Goal: Entertainment & Leisure: Consume media (video, audio)

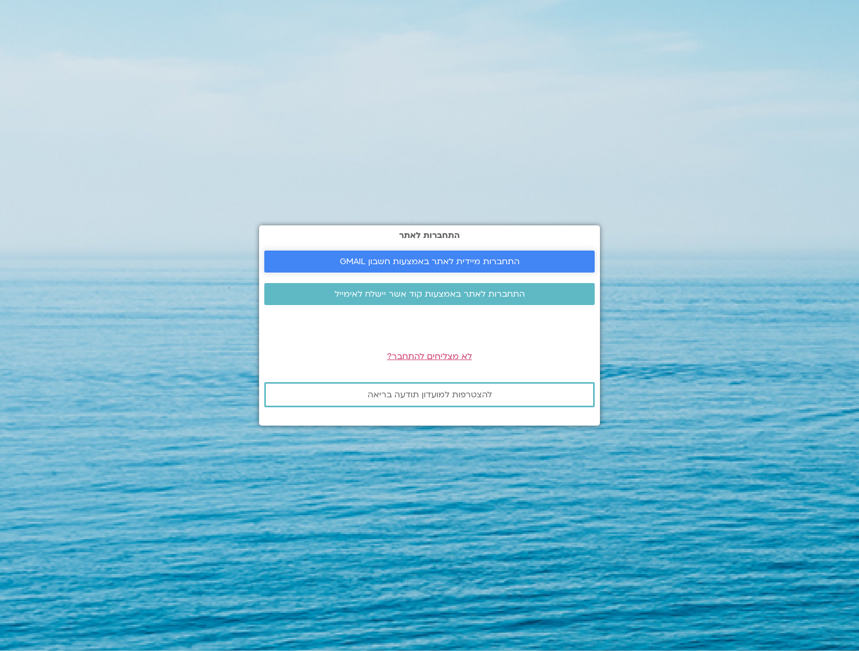
click at [370, 255] on link "התחברות מיידית לאתר באמצעות חשבון GMAIL" at bounding box center [429, 262] width 330 height 22
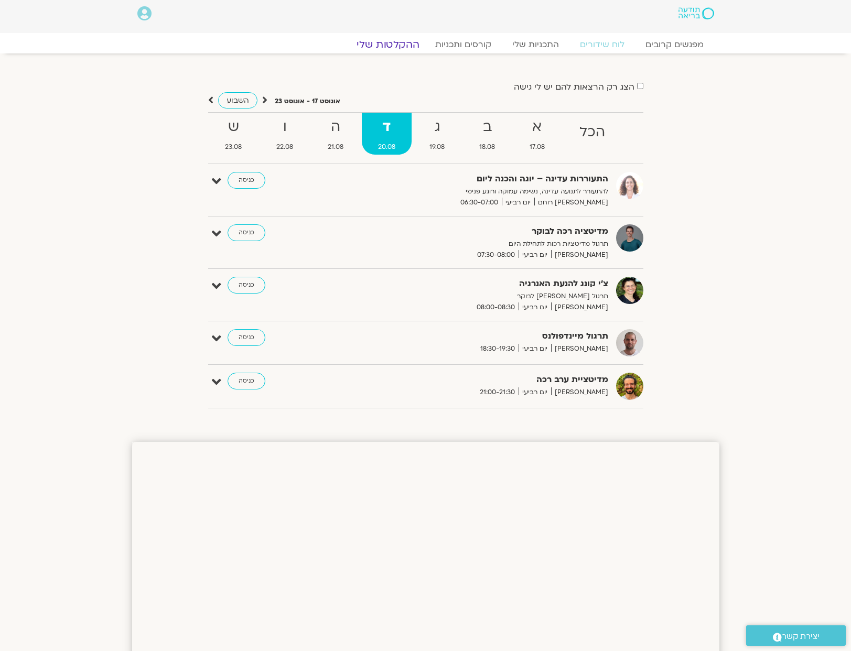
click at [403, 47] on link "ההקלטות שלי" at bounding box center [388, 44] width 88 height 13
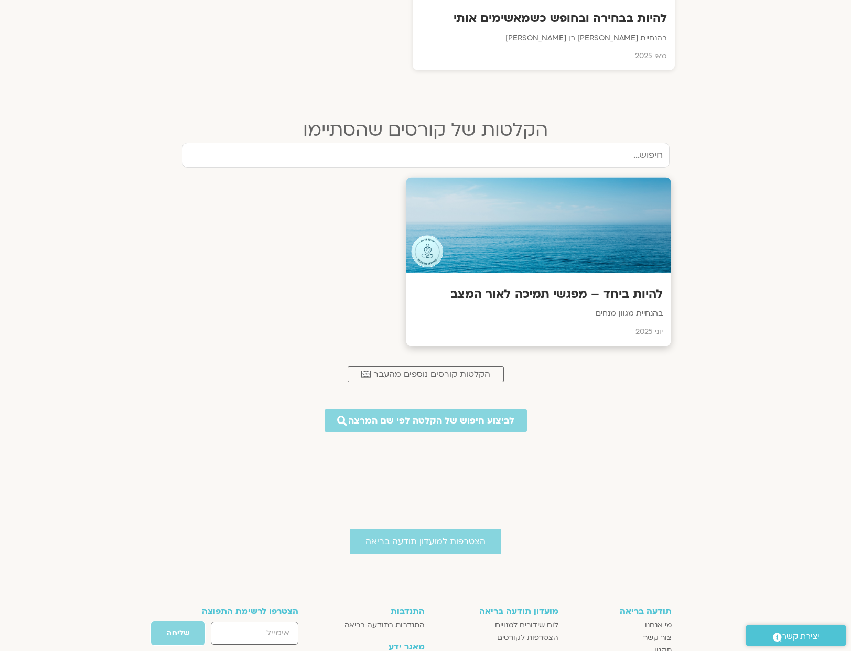
scroll to position [386, 0]
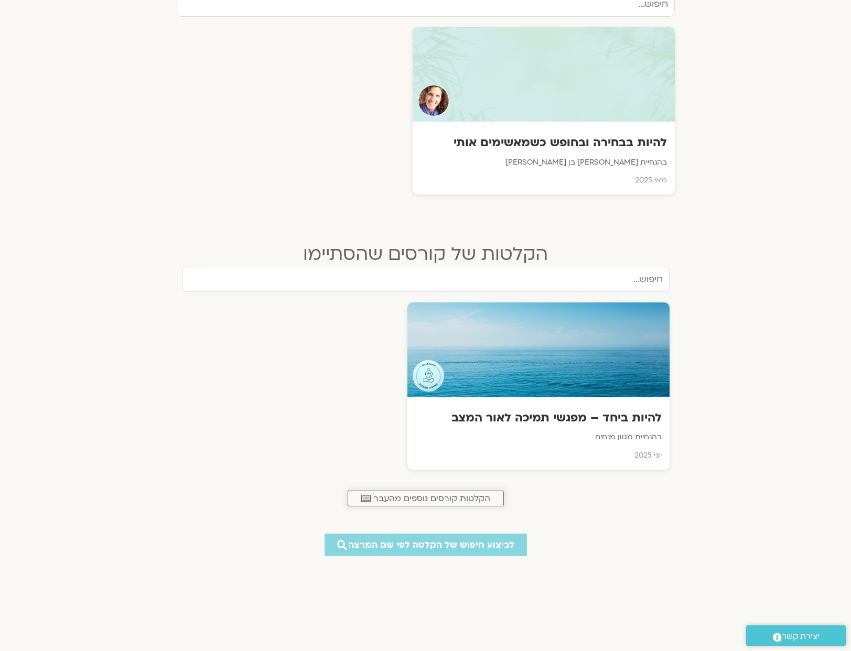
click at [436, 494] on span "הקלטות קורסים נוספים מהעבר" at bounding box center [431, 498] width 117 height 9
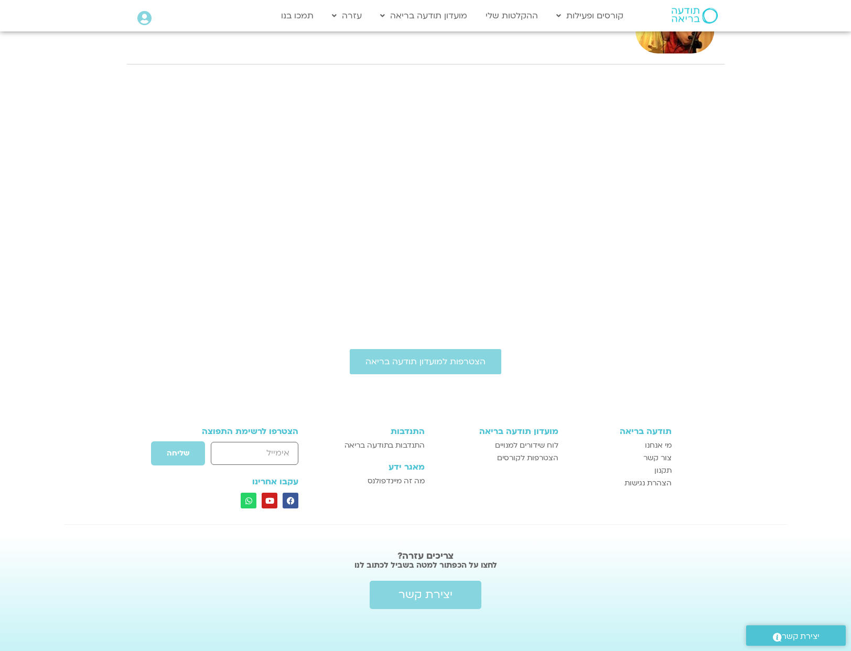
scroll to position [135, 0]
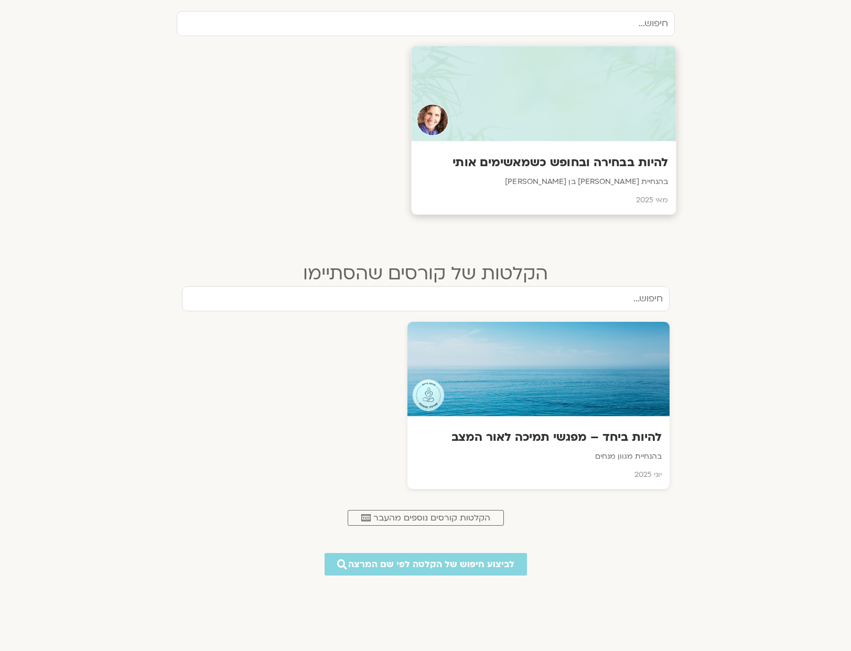
scroll to position [367, 0]
click at [607, 166] on h3 "להיות בבחירה ובחופש כשמאשימים אותי" at bounding box center [543, 163] width 249 height 16
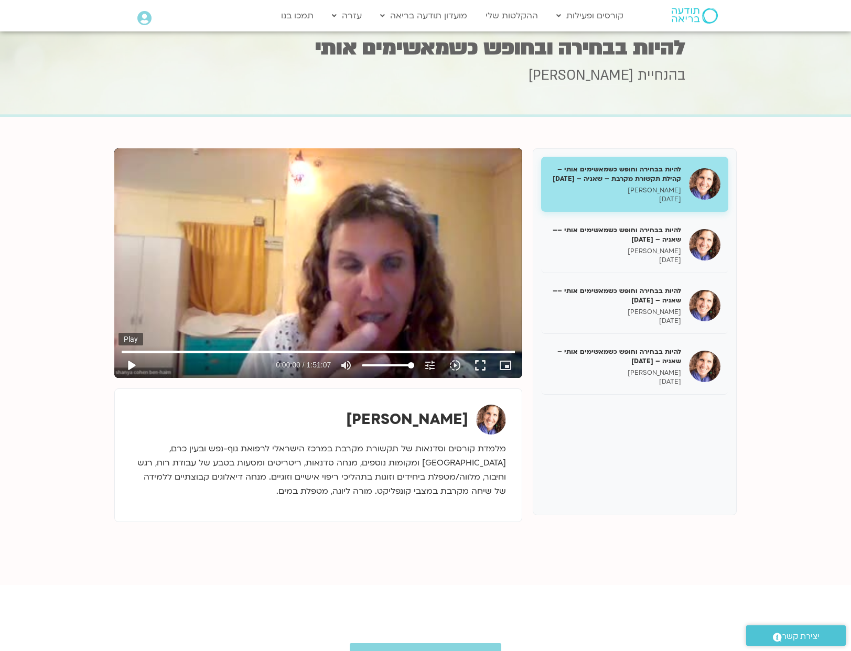
click at [134, 365] on button "play_arrow" at bounding box center [130, 365] width 25 height 25
click at [132, 350] on input "Seek" at bounding box center [318, 352] width 393 height 6
click at [429, 363] on icon "tune" at bounding box center [430, 365] width 13 height 13
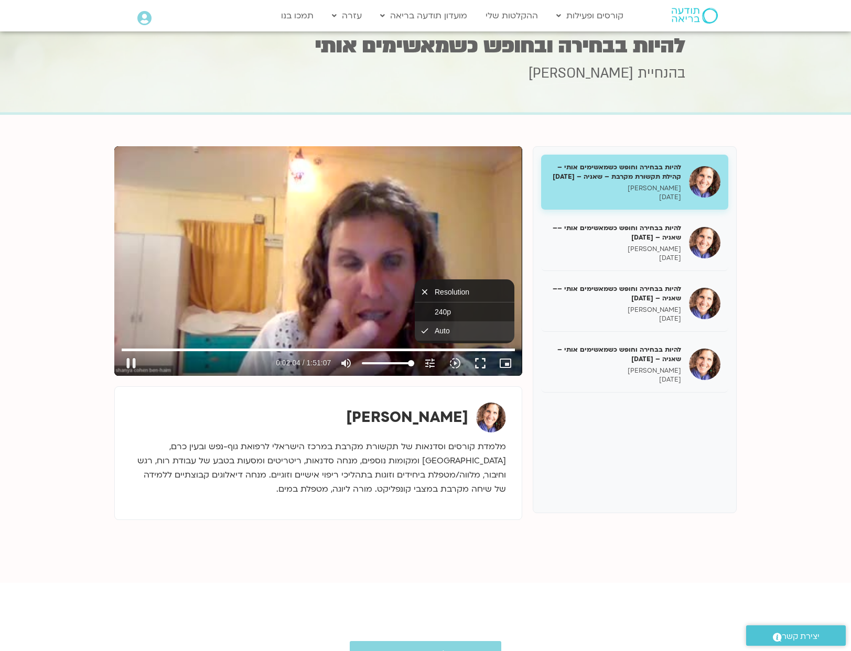
scroll to position [28, 0]
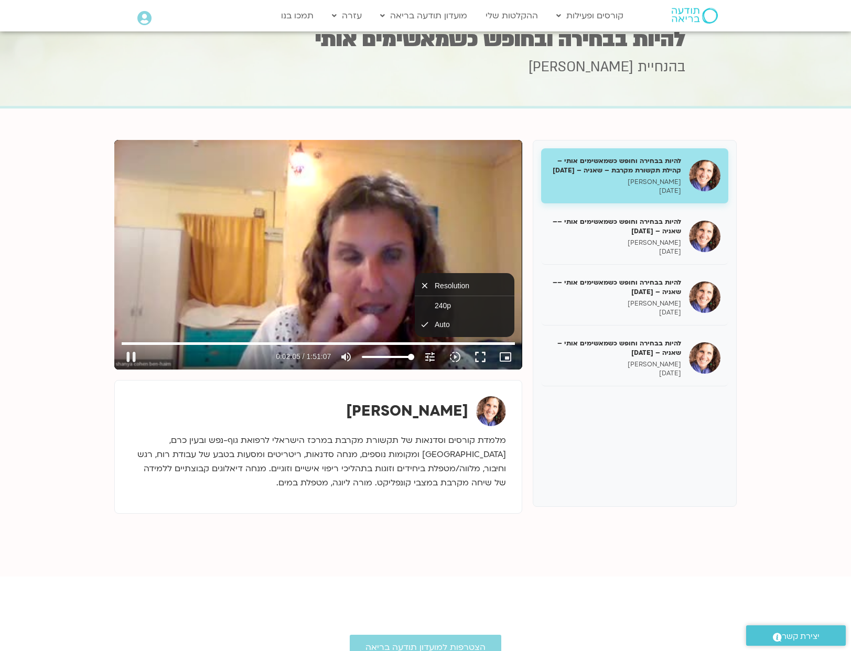
click at [430, 354] on icon "tune" at bounding box center [430, 357] width 13 height 13
click at [457, 355] on icon "slow_motion_video" at bounding box center [455, 357] width 13 height 13
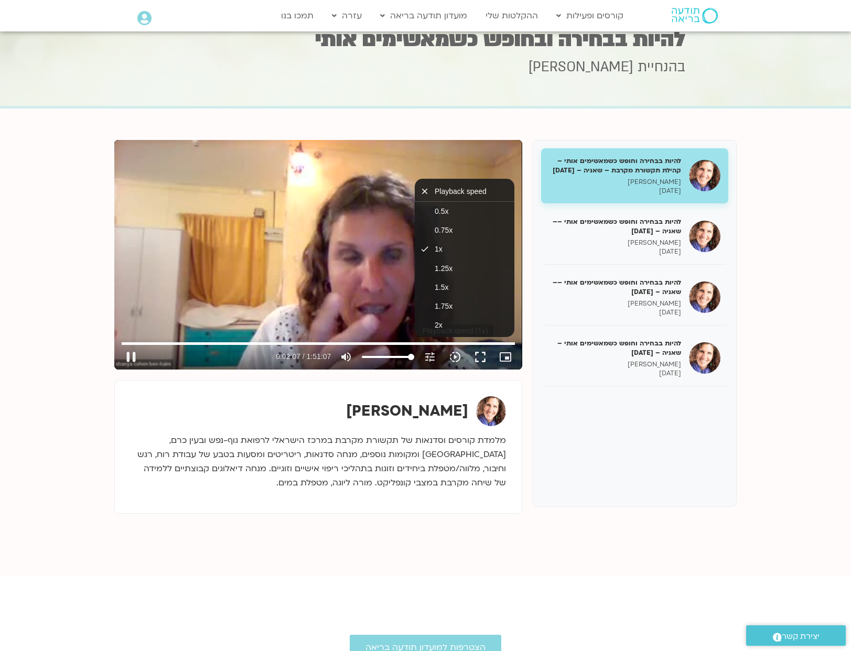
click at [457, 355] on icon "slow_motion_video" at bounding box center [455, 357] width 13 height 13
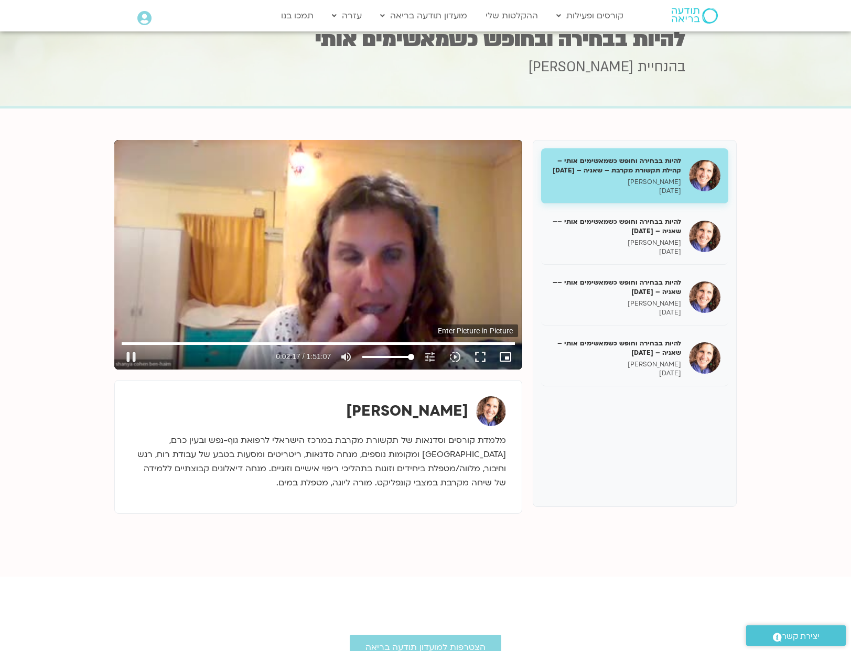
click at [502, 359] on icon "picture_in_picture_alt" at bounding box center [505, 357] width 13 height 13
click at [501, 361] on icon "picture_in_picture_alt" at bounding box center [505, 357] width 13 height 13
click at [478, 355] on button "fullscreen" at bounding box center [480, 356] width 25 height 25
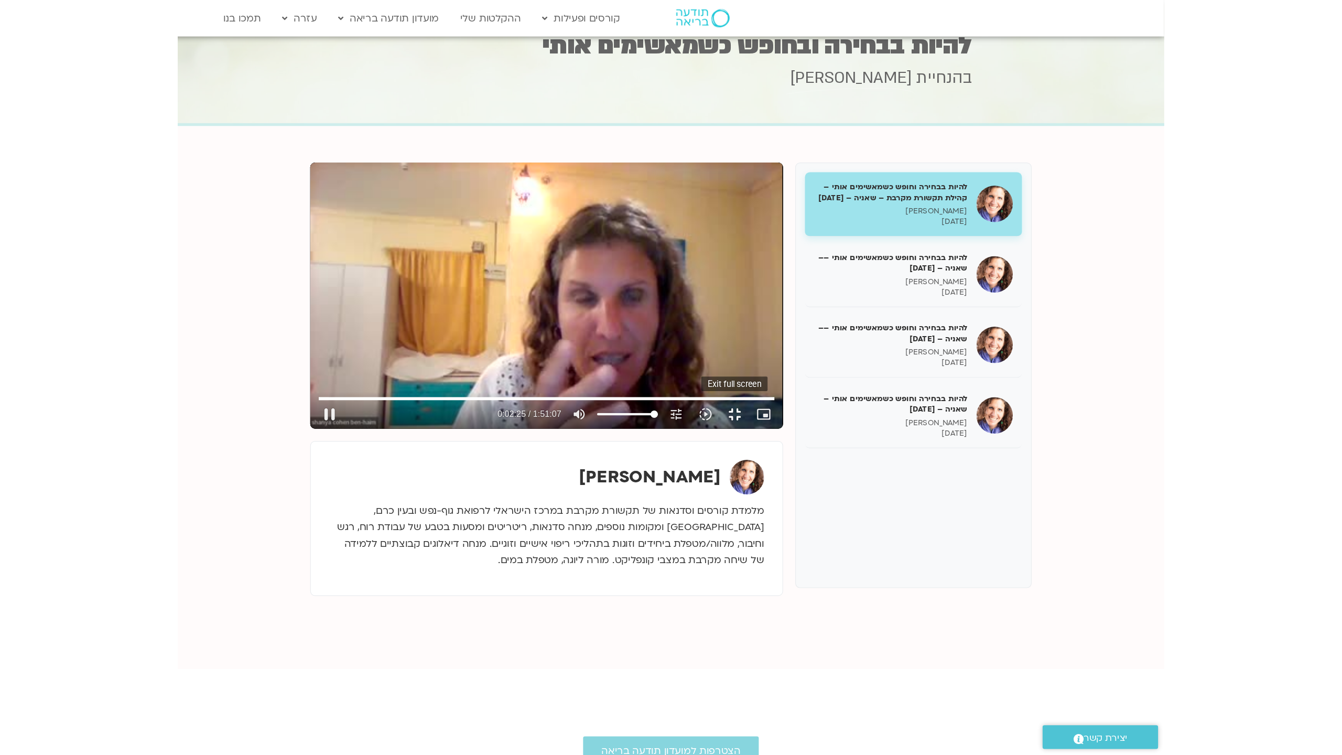
scroll to position [0, 0]
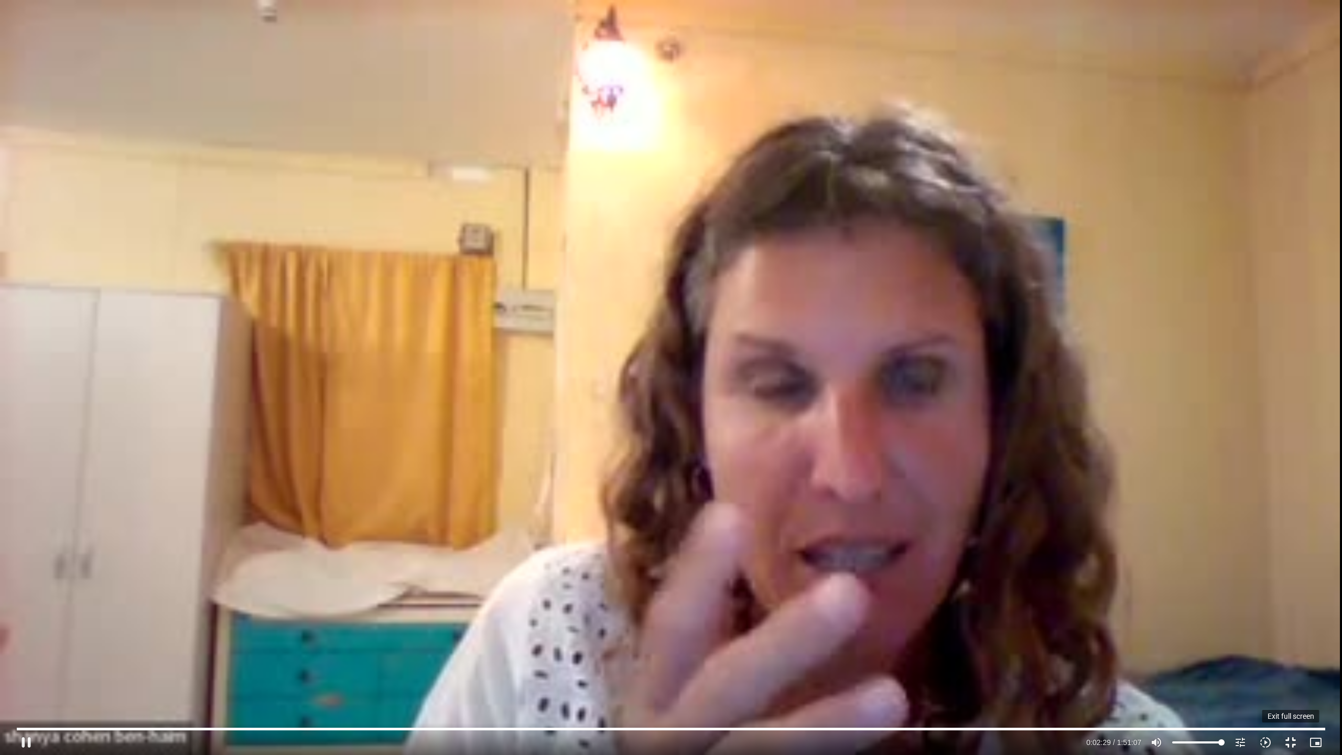
click at [858, 650] on button "fullscreen_exit" at bounding box center [1290, 742] width 25 height 25
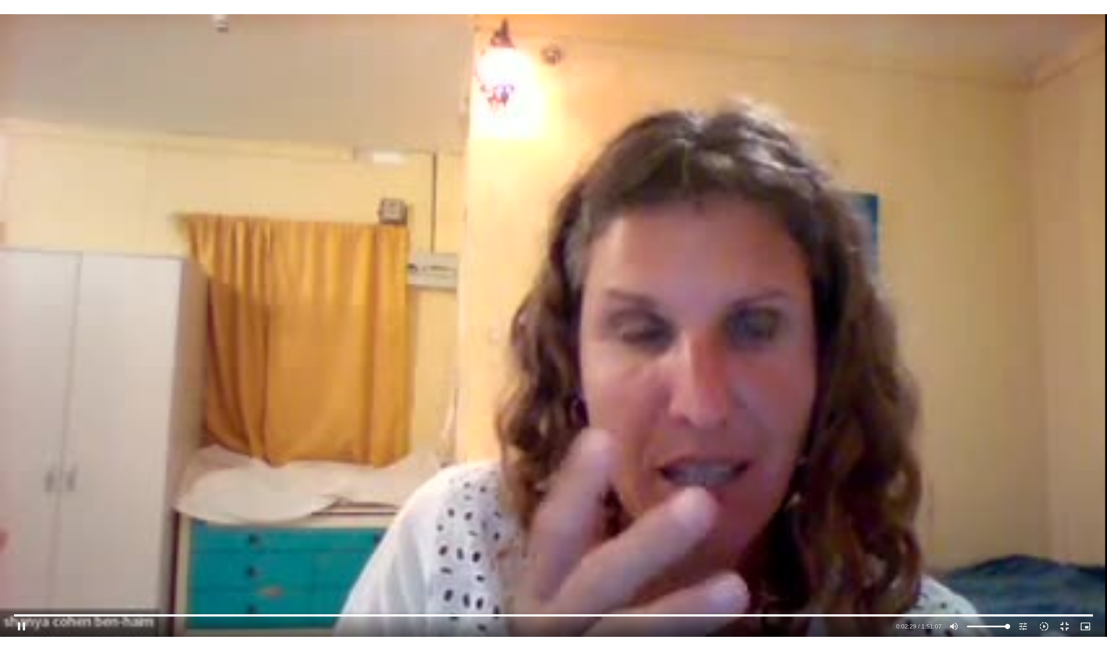
scroll to position [28, 0]
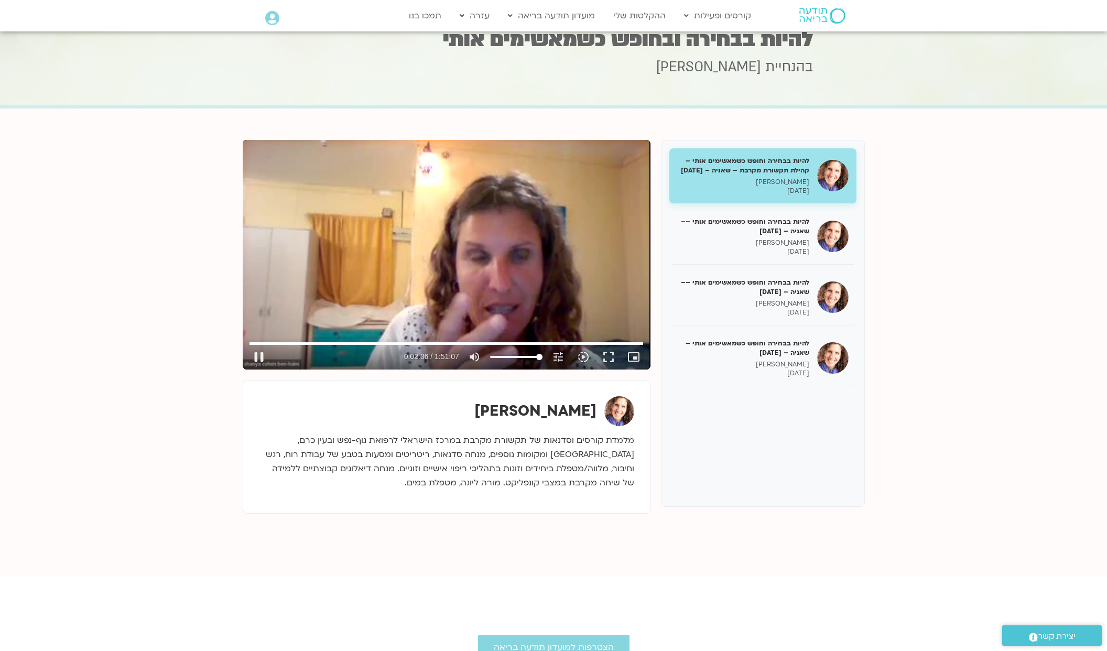
click at [339, 323] on div "Skip Ad 1:26:07 pause 0:02:36 / 1:51:07 volume_up Mute tune Resolution Auto 240…" at bounding box center [447, 255] width 408 height 230
click at [262, 356] on button "play_arrow" at bounding box center [258, 356] width 25 height 25
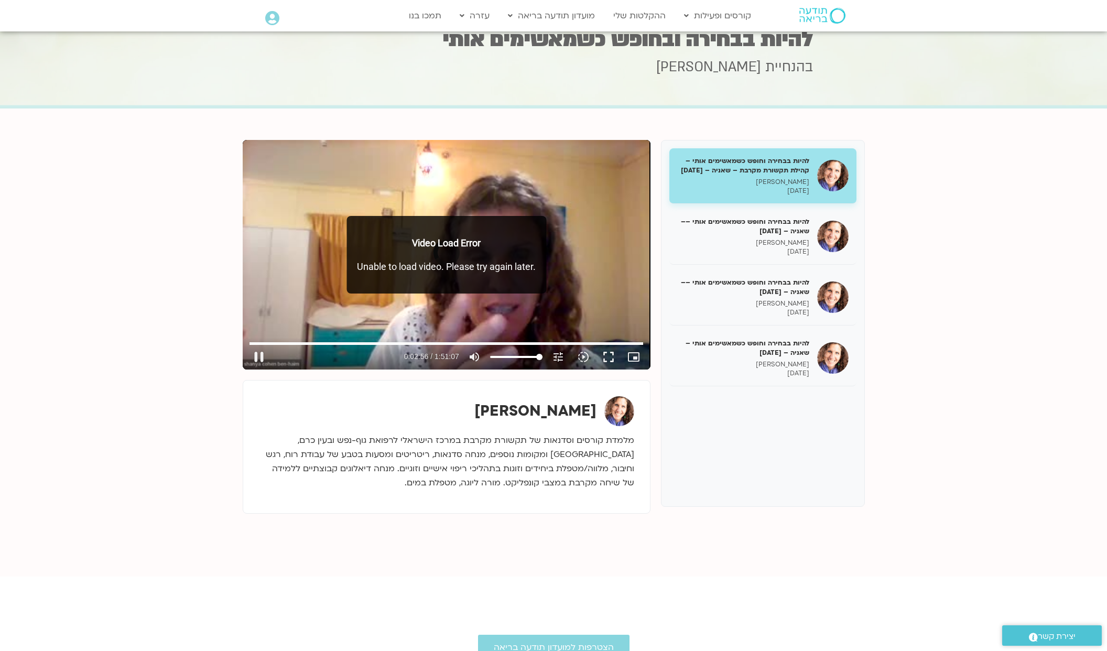
click at [451, 272] on p "Unable to load video. Please try again later." at bounding box center [446, 266] width 179 height 14
click at [261, 357] on button "pause" at bounding box center [258, 356] width 25 height 25
click at [259, 347] on button "play_arrow" at bounding box center [258, 356] width 25 height 25
click at [257, 341] on input "Seek" at bounding box center [445, 343] width 393 height 6
click at [276, 343] on input "Seek" at bounding box center [445, 343] width 393 height 6
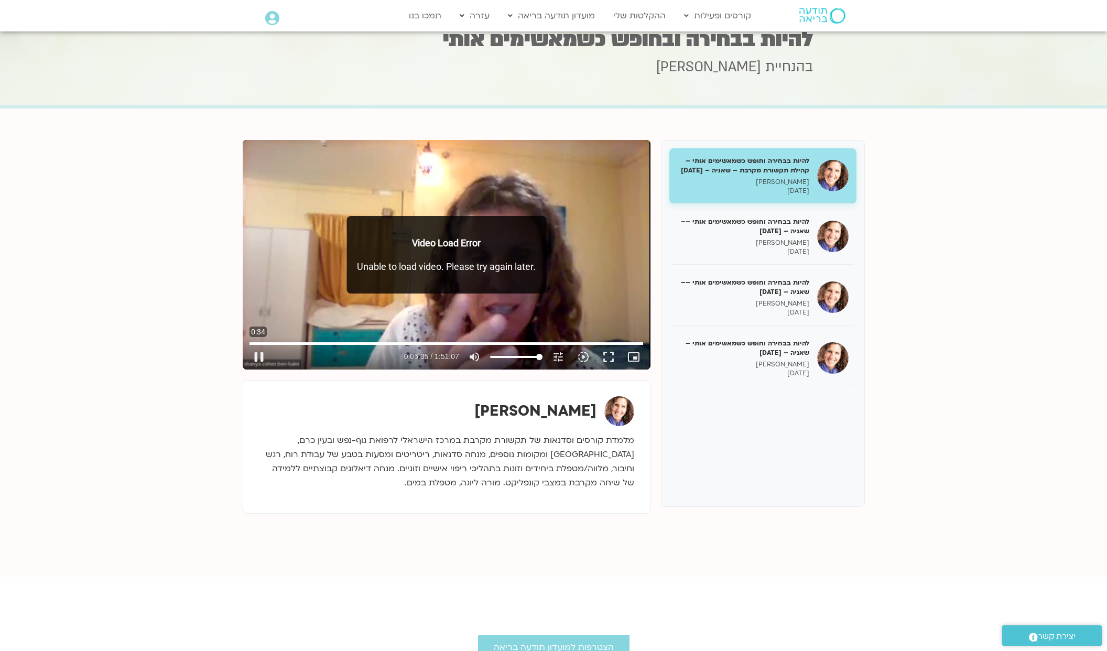
click at [520, 224] on div "Video Load Error Unable to load video. Please try again later." at bounding box center [446, 255] width 200 height 78
click at [490, 250] on div "Video Load Error Unable to load video. Please try again later." at bounding box center [446, 255] width 200 height 78
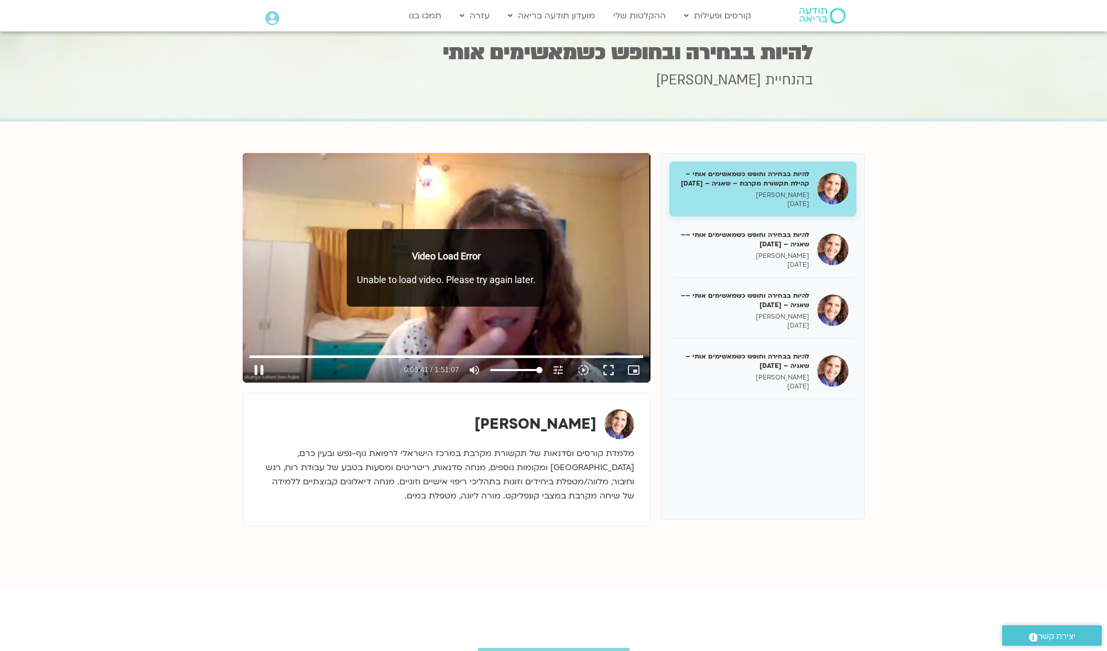
scroll to position [32, 0]
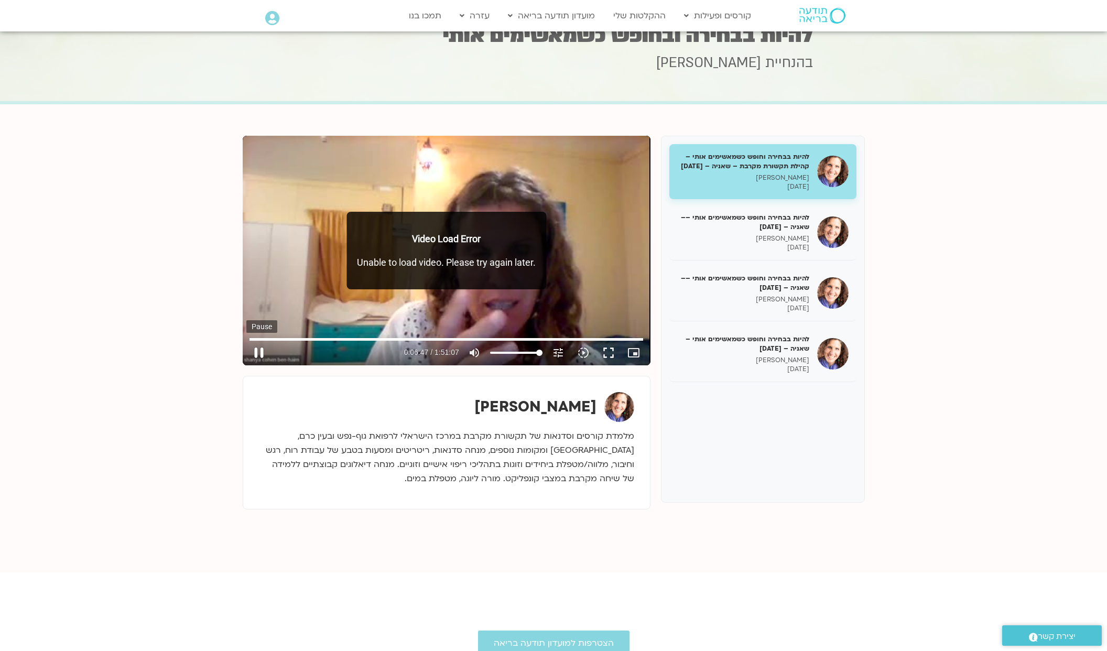
click at [258, 354] on button "pause" at bounding box center [258, 352] width 25 height 25
click at [502, 273] on div "Video Load Error Unable to load video. Please try again later." at bounding box center [446, 251] width 200 height 78
click at [299, 339] on input "Seek" at bounding box center [445, 339] width 393 height 6
click at [257, 352] on button "play_arrow" at bounding box center [258, 352] width 25 height 25
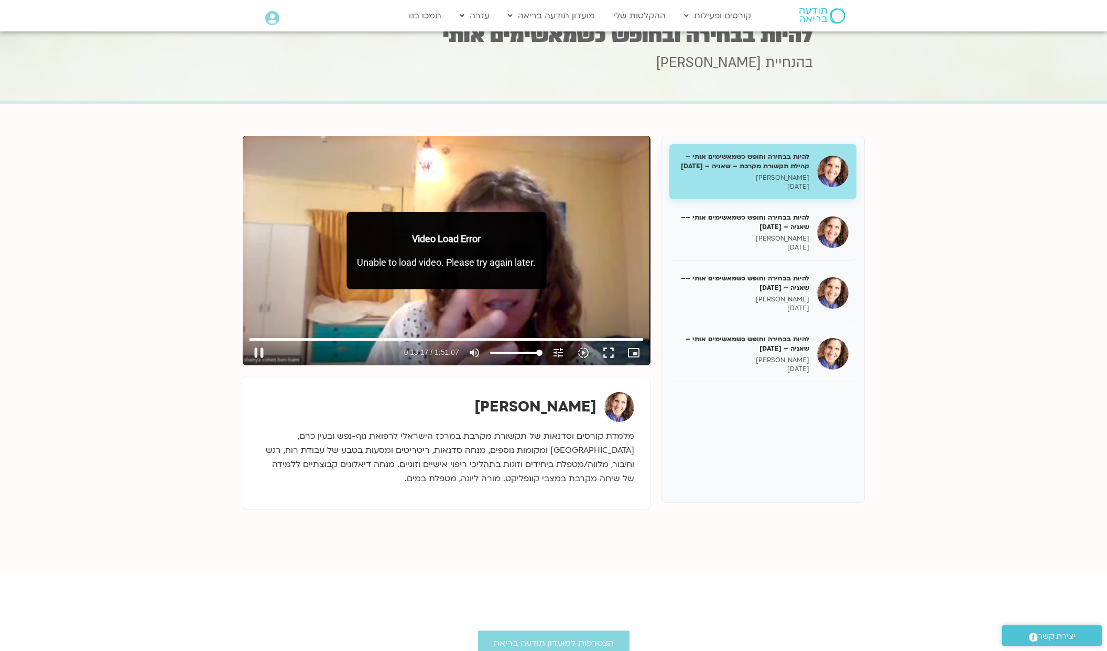
type input "797.987397206931"
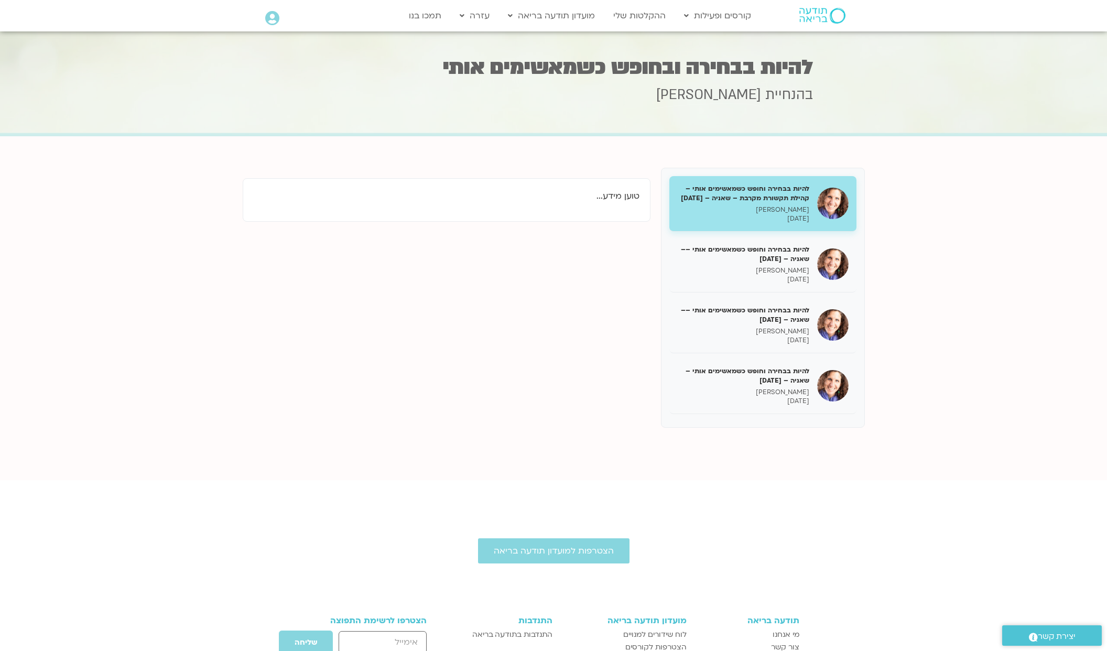
scroll to position [32, 0]
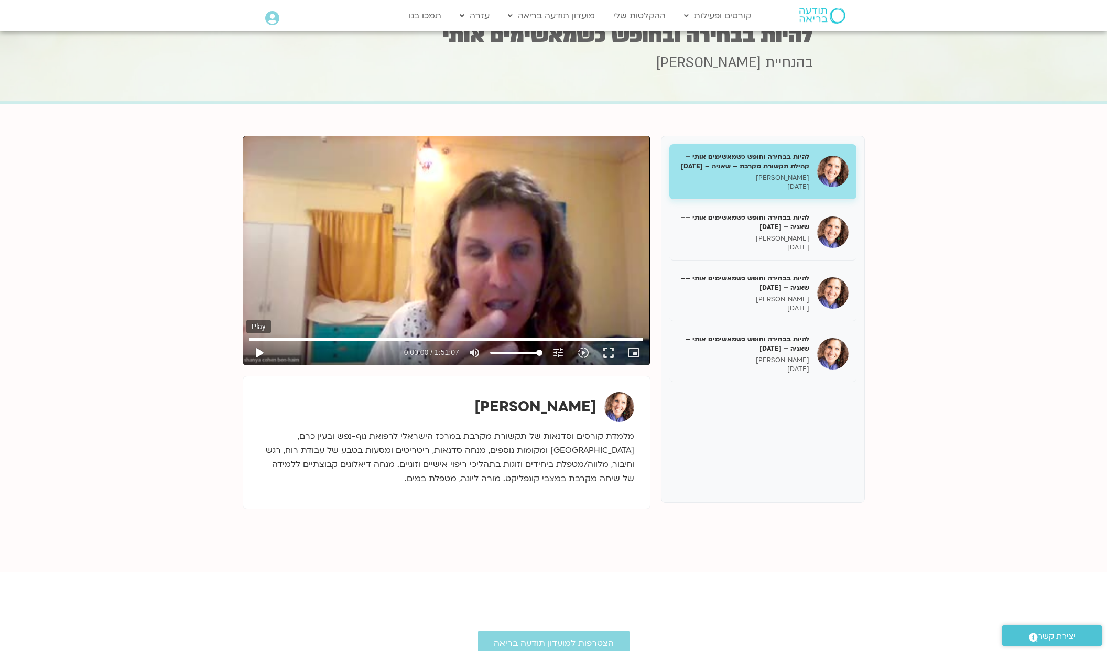
click at [259, 354] on button "play_arrow" at bounding box center [258, 352] width 25 height 25
click at [256, 339] on input "Seek" at bounding box center [445, 339] width 393 height 6
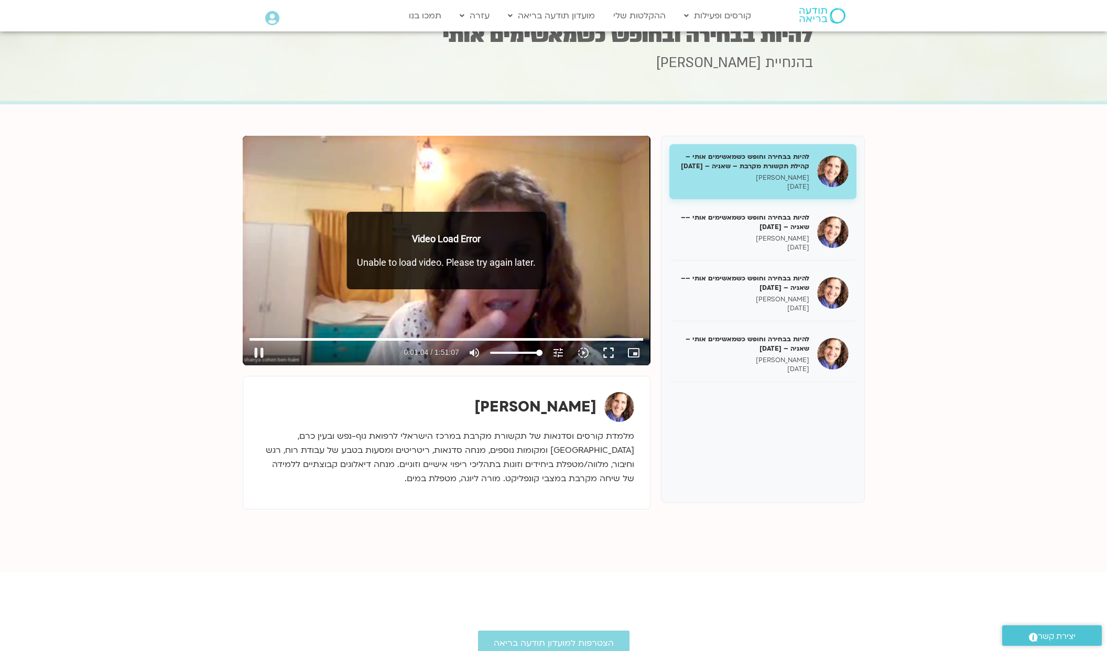
drag, startPoint x: 428, startPoint y: 256, endPoint x: 475, endPoint y: 259, distance: 47.2
click at [475, 259] on p "Unable to load video. Please try again later." at bounding box center [446, 262] width 179 height 14
click at [387, 288] on div "Video Load Error Unable to load video. Please try again later." at bounding box center [446, 251] width 200 height 78
click at [249, 359] on button "pause" at bounding box center [258, 352] width 25 height 25
click at [255, 353] on button "play_arrow" at bounding box center [258, 352] width 25 height 25
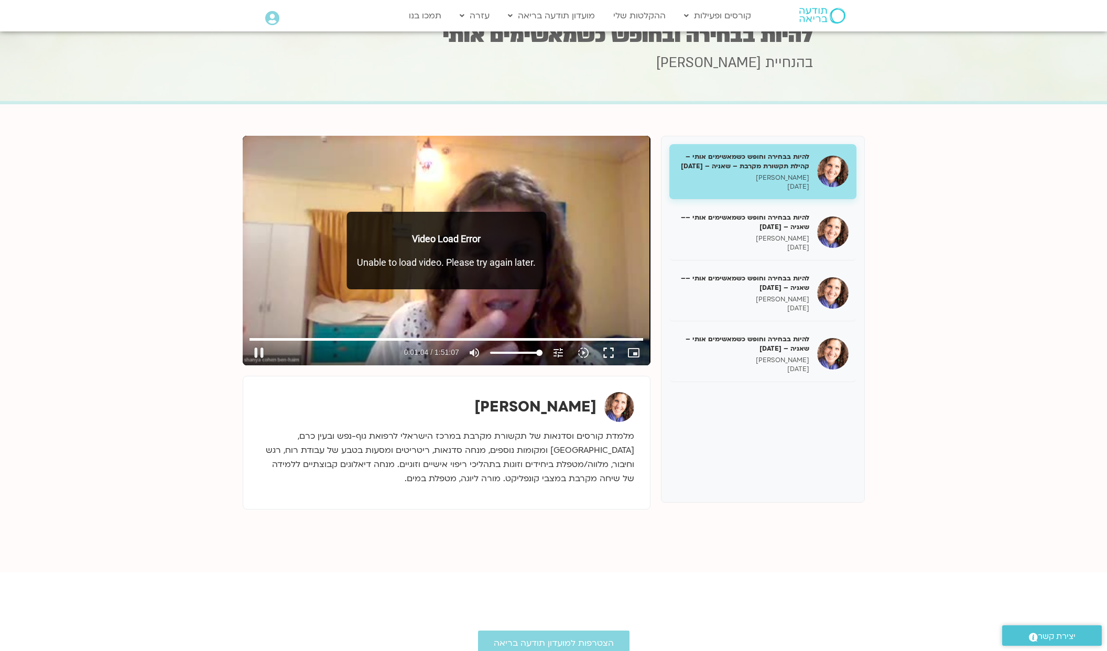
click at [269, 322] on div "Skip Ad 2:31 pause 0:01:04 / 1:51:07 volume_up Mute tune Resolution Auto 240p s…" at bounding box center [447, 251] width 408 height 230
click at [269, 322] on div "Skip Ad 2:31 play_arrow 0:01:04 / 1:51:07 volume_up Mute tune Resolution Auto 2…" at bounding box center [447, 251] width 408 height 230
click at [259, 339] on input "Seek" at bounding box center [445, 339] width 393 height 6
click at [266, 339] on input "Seek" at bounding box center [445, 339] width 393 height 6
click at [289, 340] on input "Seek" at bounding box center [445, 339] width 393 height 6
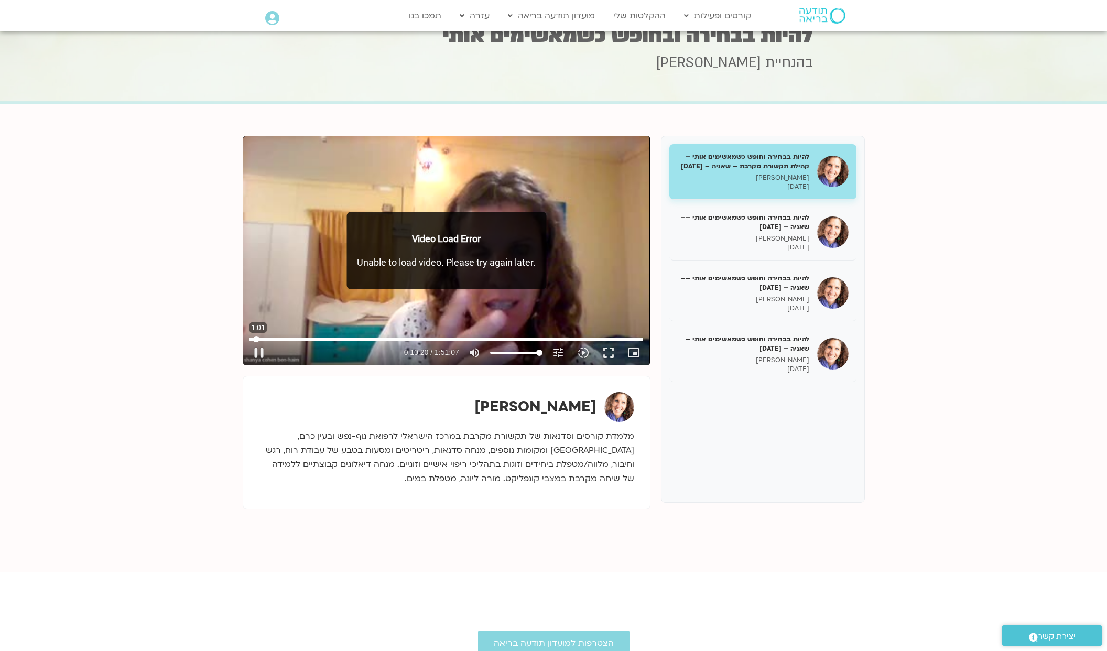
click at [256, 339] on input "Seek" at bounding box center [445, 339] width 393 height 6
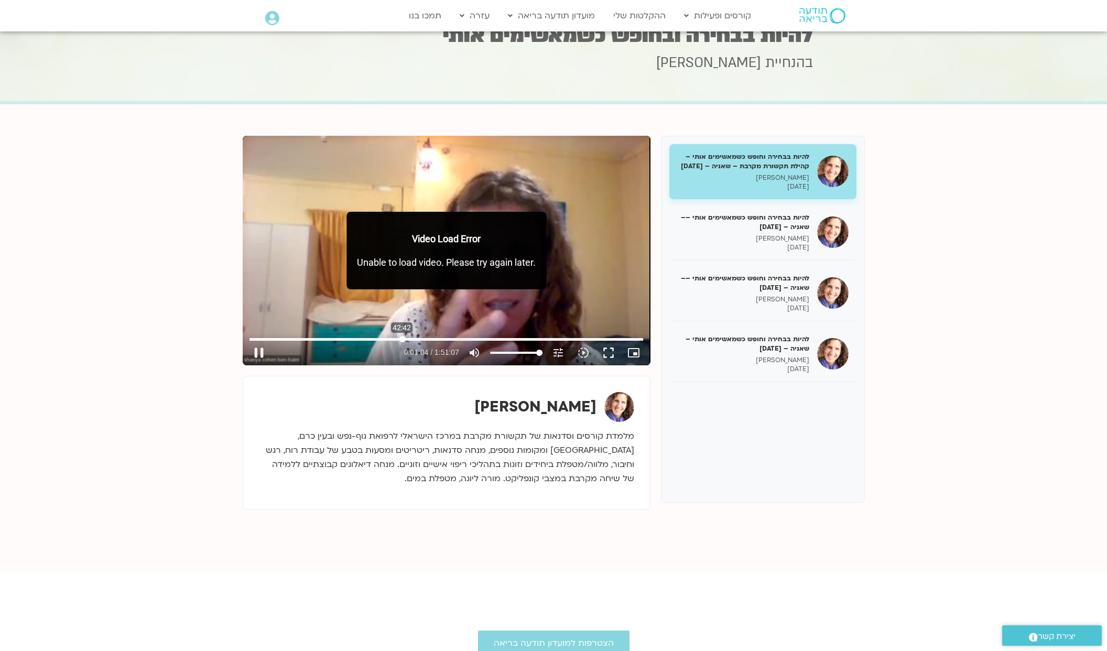
click at [403, 341] on input "Seek" at bounding box center [445, 339] width 393 height 6
click at [259, 340] on input "Seek" at bounding box center [445, 339] width 393 height 6
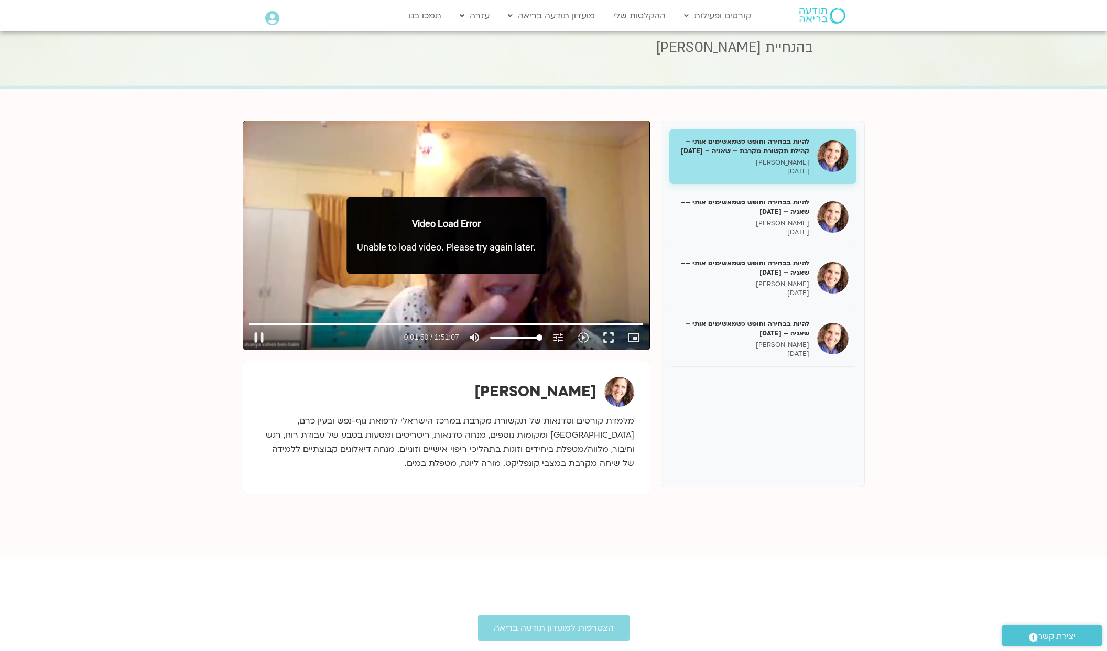
scroll to position [96, 0]
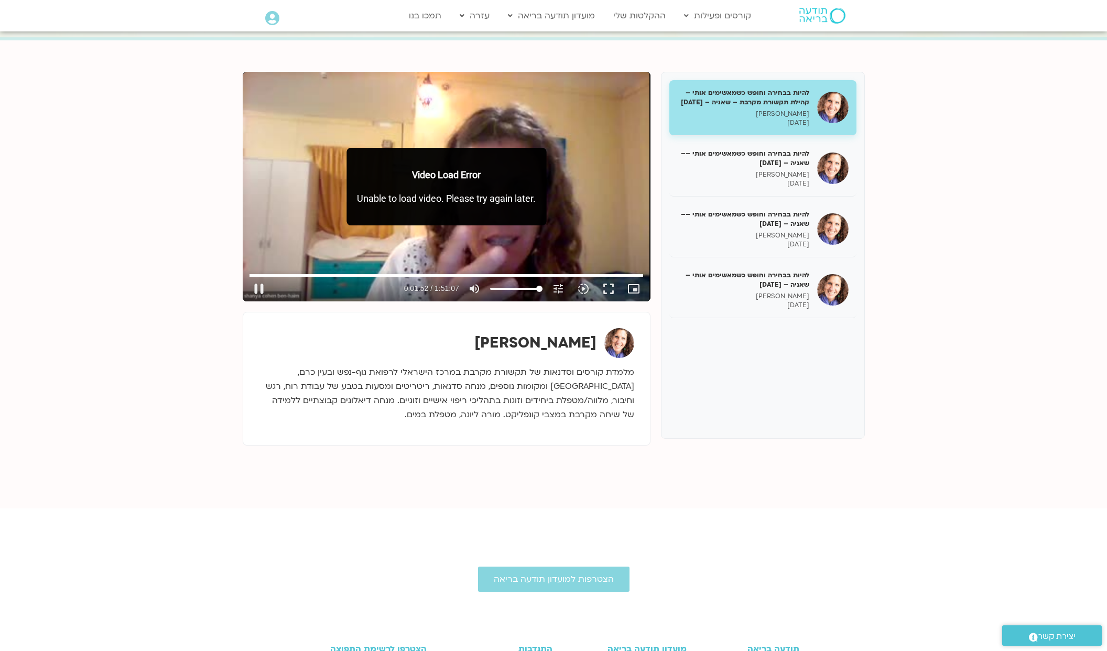
drag, startPoint x: 536, startPoint y: 198, endPoint x: 323, endPoint y: 205, distance: 212.9
click at [323, 205] on div "Skip Ad 0:00 pause 0:01:52 / 1:51:07 volume_up Mute tune Resolution Auto 240p s…" at bounding box center [447, 187] width 408 height 230
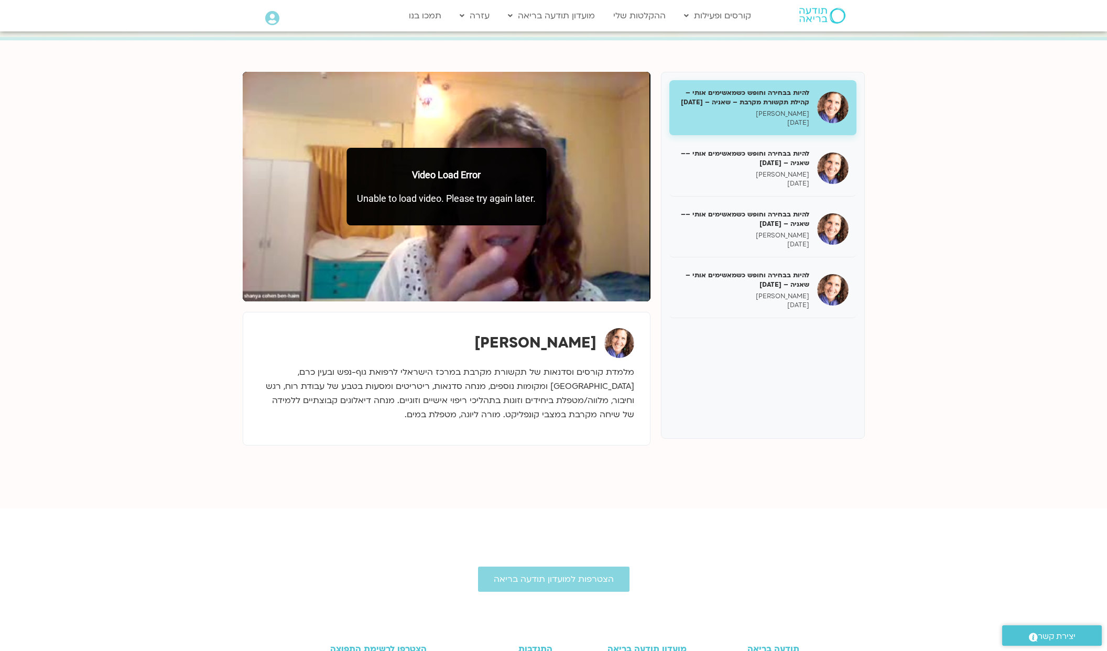
click at [206, 241] on section "להיות בבחירה וחופש כשמאשימים אותי – קהילת תקשורת מקרבת – שאניה – [DATE] [PERSON…" at bounding box center [553, 274] width 1107 height 468
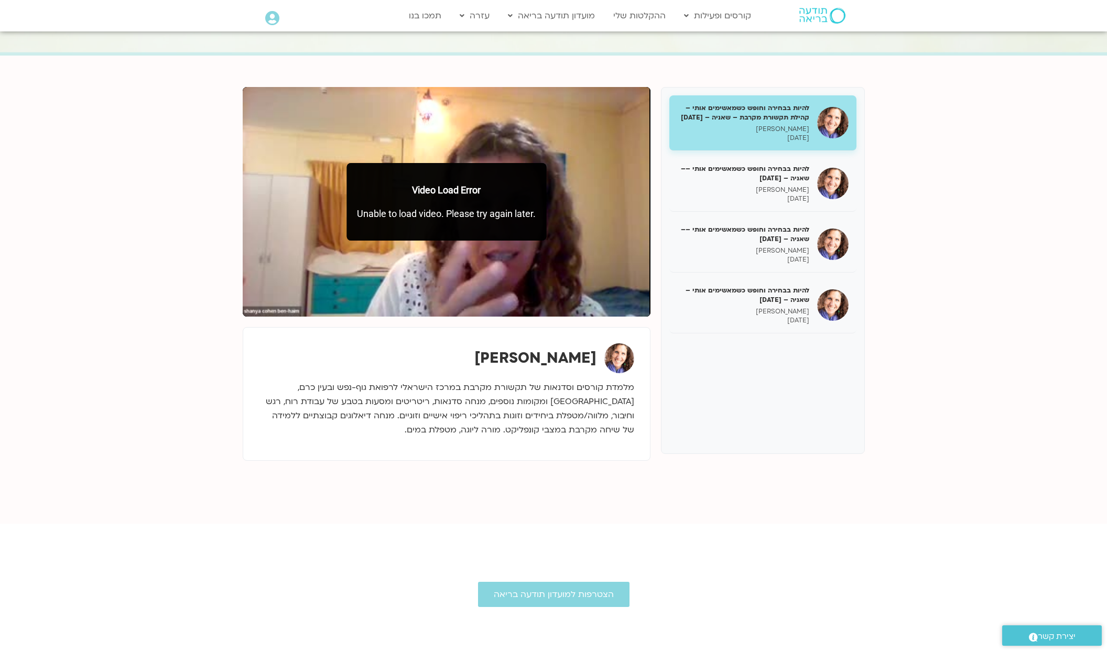
scroll to position [38, 0]
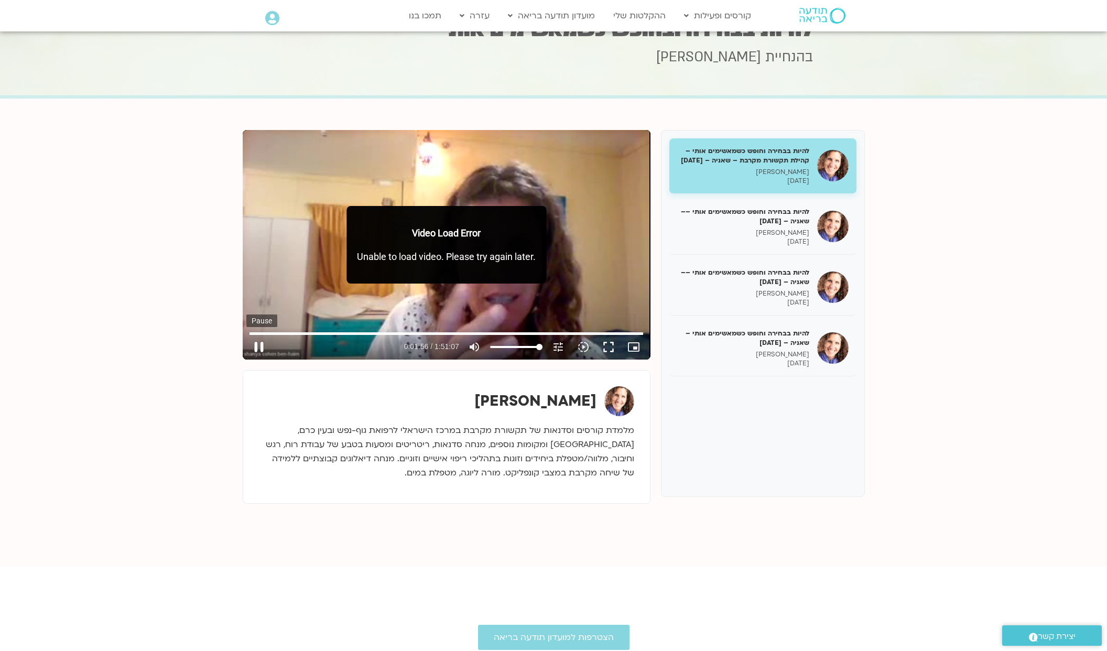
click at [259, 348] on button "pause" at bounding box center [258, 346] width 25 height 25
type input "116.982972030949"
